Goal: Use online tool/utility

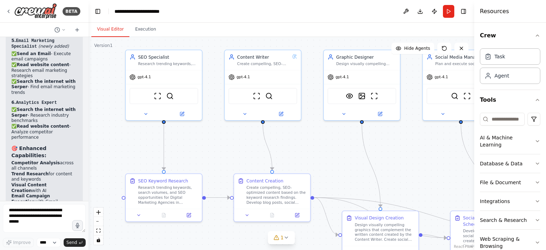
drag, startPoint x: 136, startPoint y: 120, endPoint x: 180, endPoint y: 140, distance: 47.6
click at [180, 140] on div ".deletable-edge-delete-btn { width: 20px; height: 20px; border: 0px solid #ffff…" at bounding box center [282, 143] width 386 height 213
click at [141, 30] on button "Execution" at bounding box center [145, 29] width 32 height 15
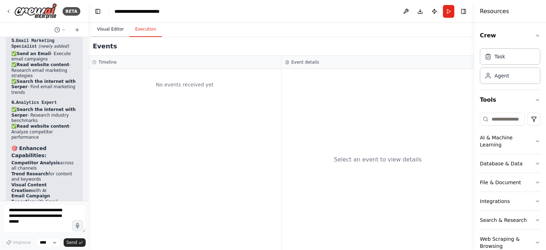
click at [114, 30] on button "Visual Editor" at bounding box center [110, 29] width 38 height 15
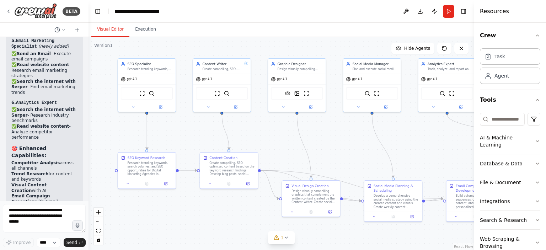
drag, startPoint x: 298, startPoint y: 133, endPoint x: 248, endPoint y: 121, distance: 50.8
click at [248, 121] on div ".deletable-edge-delete-btn { width: 20px; height: 20px; border: 0px solid #ffff…" at bounding box center [282, 143] width 386 height 213
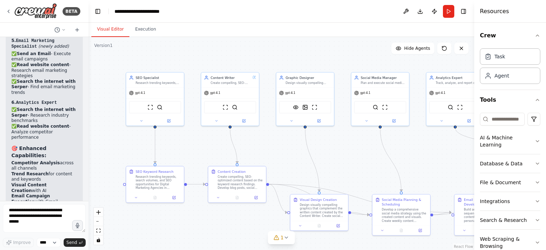
drag, startPoint x: 429, startPoint y: 182, endPoint x: 438, endPoint y: 196, distance: 16.1
click at [438, 196] on div ".deletable-edge-delete-btn { width: 20px; height: 20px; border: 0px solid #ffff…" at bounding box center [282, 143] width 386 height 213
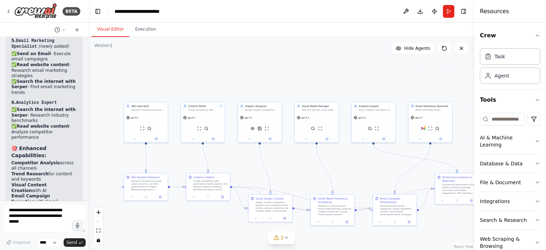
drag, startPoint x: 374, startPoint y: 180, endPoint x: 312, endPoint y: 184, distance: 62.3
click at [312, 184] on div ".deletable-edge-delete-btn { width: 20px; height: 20px; border: 0px solid #ffff…" at bounding box center [282, 143] width 386 height 213
click at [134, 139] on icon at bounding box center [135, 137] width 3 height 3
click at [449, 14] on button "Run" at bounding box center [448, 11] width 11 height 13
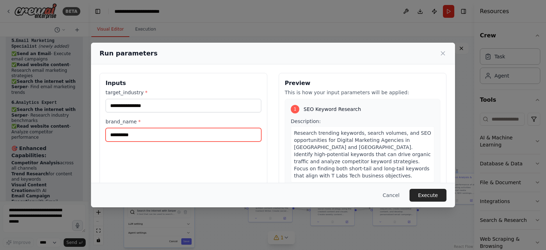
click at [136, 139] on input "**********" at bounding box center [184, 135] width 156 height 14
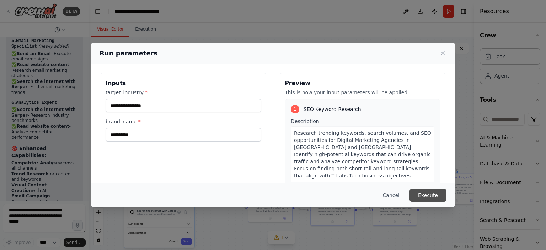
click at [419, 199] on button "Execute" at bounding box center [427, 195] width 37 height 13
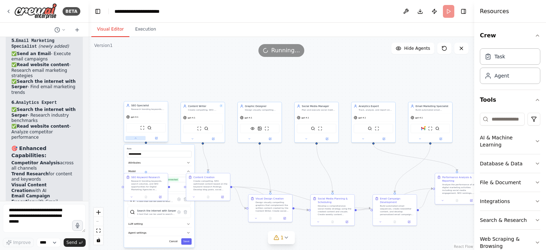
click at [136, 140] on button at bounding box center [135, 138] width 20 height 4
click at [138, 34] on button "Execution" at bounding box center [145, 29] width 32 height 15
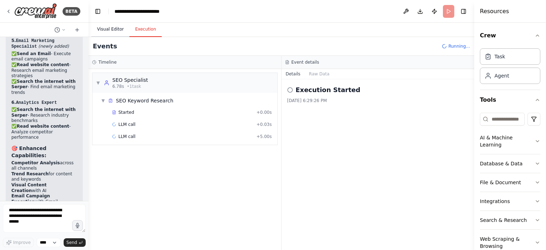
click at [115, 30] on button "Visual Editor" at bounding box center [110, 29] width 38 height 15
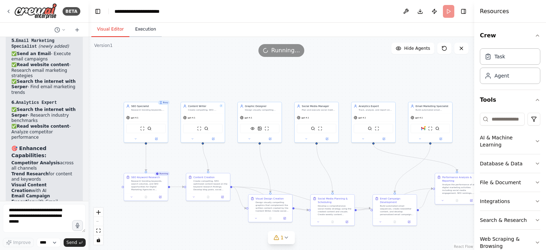
click at [134, 28] on button "Execution" at bounding box center [145, 29] width 32 height 15
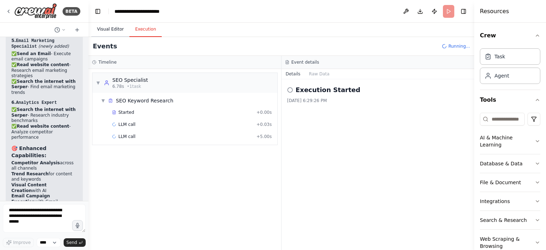
click at [107, 32] on button "Visual Editor" at bounding box center [110, 29] width 38 height 15
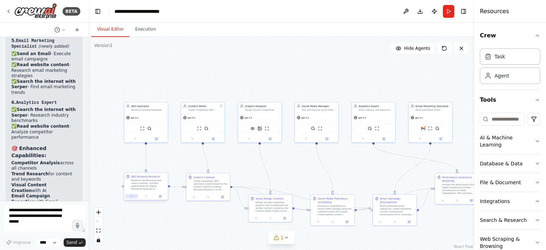
click at [130, 197] on icon at bounding box center [131, 196] width 3 height 3
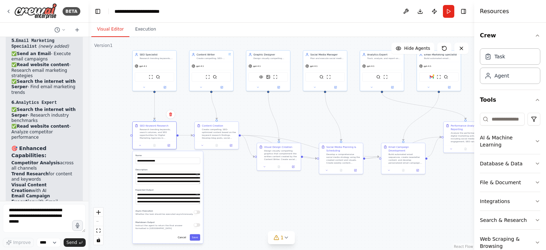
drag, startPoint x: 218, startPoint y: 243, endPoint x: 226, endPoint y: 191, distance: 53.3
click at [226, 191] on div ".deletable-edge-delete-btn { width: 20px; height: 20px; border: 0px solid #ffff…" at bounding box center [282, 143] width 386 height 213
